Goal: Transaction & Acquisition: Purchase product/service

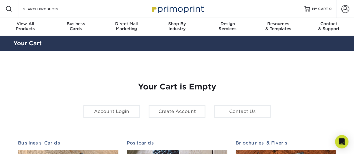
drag, startPoint x: 355, startPoint y: 31, endPoint x: 358, endPoint y: 27, distance: 5.4
click at [341, 11] on span at bounding box center [345, 9] width 8 height 8
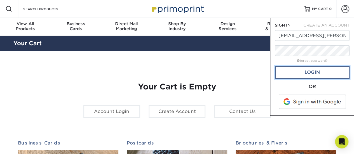
click at [310, 72] on link "Login" at bounding box center [312, 72] width 75 height 13
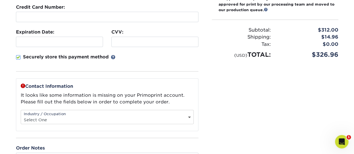
scroll to position [120, 0]
drag, startPoint x: 114, startPoint y: 115, endPoint x: 141, endPoint y: 116, distance: 26.6
click at [141, 116] on select "Select One Administrative Executive Human Resources Construction Education Ente…" at bounding box center [107, 119] width 172 height 8
click at [234, 148] on div "Please confirm the following: I understand the Estimated Delivery Policy I agre…" at bounding box center [275, 61] width 140 height 228
click at [177, 116] on select "Select One Administrative Executive Human Resources Construction Education Ente…" at bounding box center [107, 119] width 172 height 8
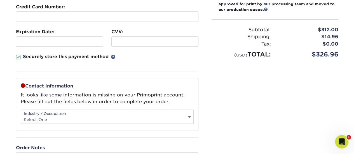
click at [207, 85] on div "Please confirm the following: I understand the Estimated Delivery Policy I agre…" at bounding box center [275, 61] width 140 height 228
click at [187, 116] on select "Select One Administrative Executive Human Resources Construction Education Ente…" at bounding box center [107, 119] width 172 height 8
click at [250, 110] on div "Please confirm the following: I understand the Estimated Delivery Policy I agre…" at bounding box center [275, 61] width 140 height 228
click at [184, 120] on select "Select One Administrative Executive Human Resources Construction Education Ente…" at bounding box center [107, 119] width 172 height 8
select select "10"
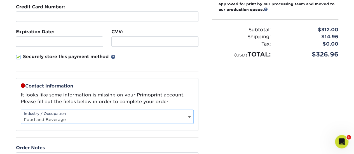
click at [21, 115] on select "Select One Administrative Executive Human Resources Construction Education Ente…" at bounding box center [107, 119] width 172 height 8
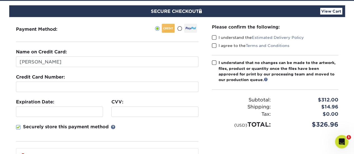
scroll to position [50, 0]
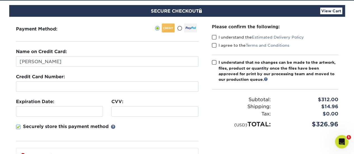
click at [215, 37] on span at bounding box center [214, 37] width 5 height 5
click at [0, 0] on input "I understand the Estimated Delivery Policy" at bounding box center [0, 0] width 0 height 0
click at [214, 45] on span at bounding box center [214, 45] width 5 height 5
click at [0, 0] on input "I agree to the Terms and Conditions" at bounding box center [0, 0] width 0 height 0
click at [214, 61] on span at bounding box center [214, 62] width 5 height 5
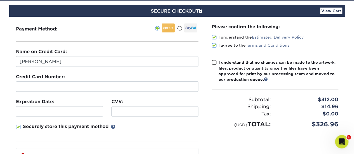
click at [0, 0] on input "I understand that no changes can be made to the artwork, files, product or quan…" at bounding box center [0, 0] width 0 height 0
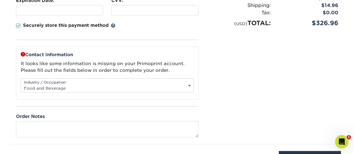
scroll to position [193, 0]
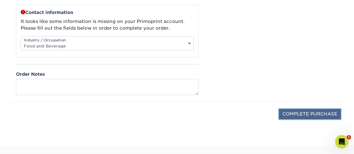
click at [294, 112] on input "COMPLETE PURCHASE" at bounding box center [309, 114] width 62 height 11
type input "PROCESSING, PLEASE WAIT..."
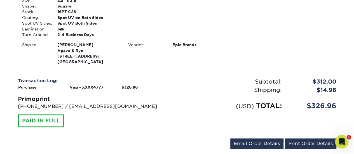
scroll to position [315, 0]
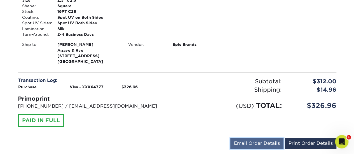
click at [266, 143] on link "Email Order Details" at bounding box center [256, 143] width 53 height 11
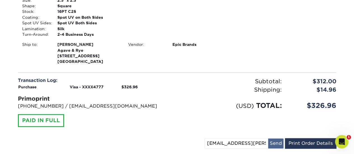
click at [275, 146] on button "Send" at bounding box center [275, 143] width 15 height 10
